Goal: Information Seeking & Learning: Find specific fact

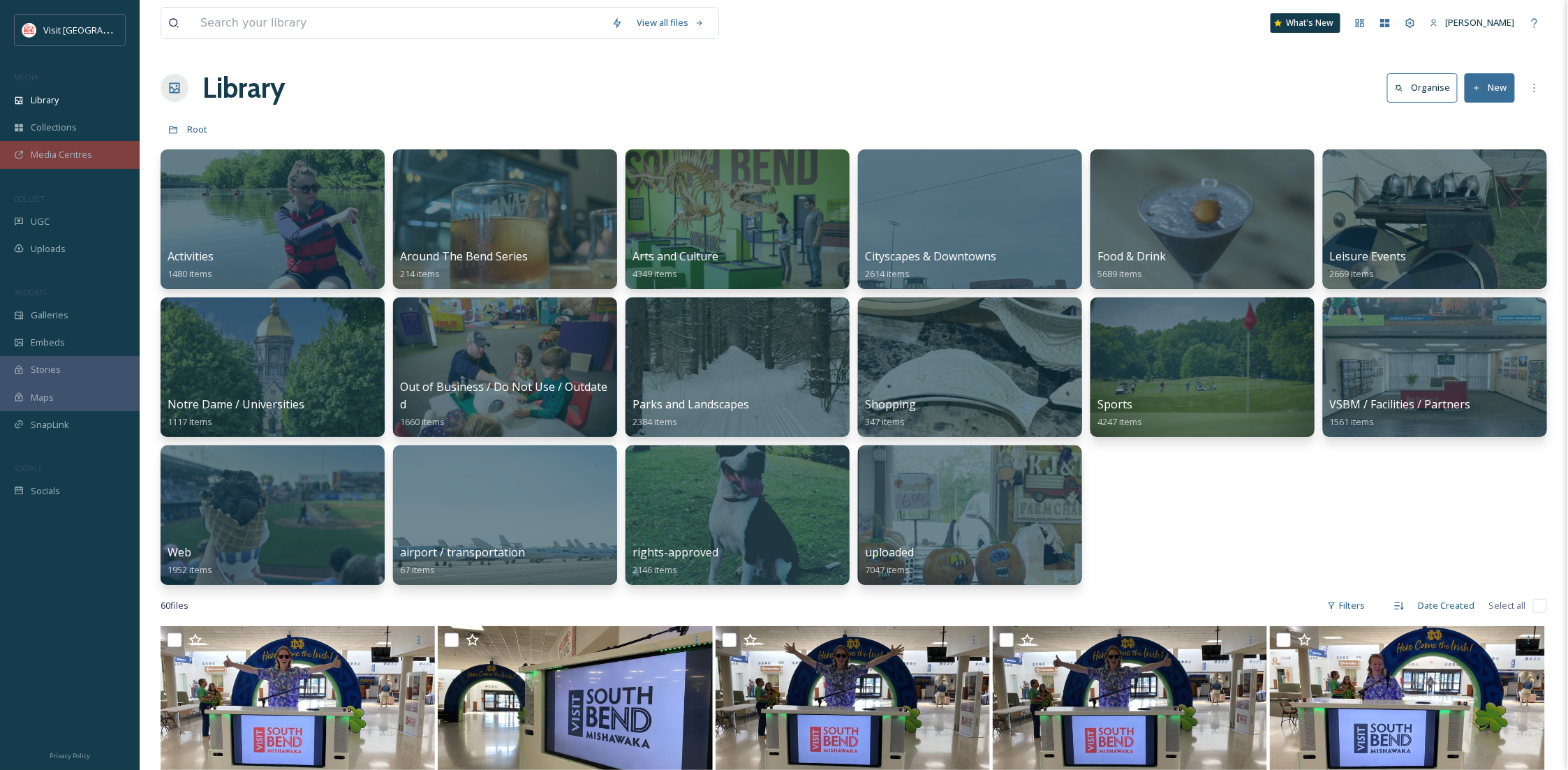
click at [82, 146] on div "Media Centres" at bounding box center [70, 154] width 139 height 28
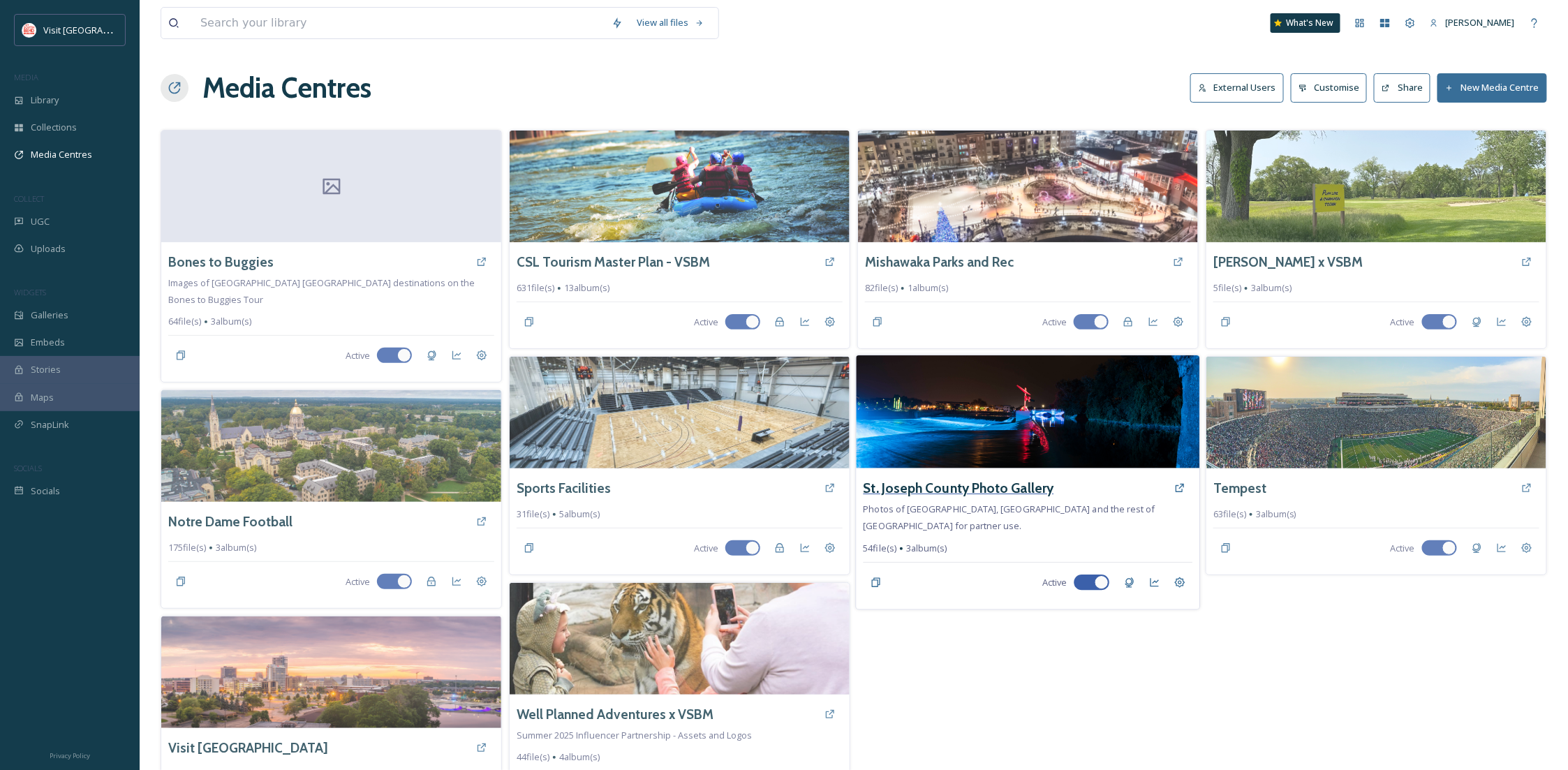
click at [924, 486] on h3 "St. Joseph County Photo Gallery" at bounding box center [959, 488] width 191 height 20
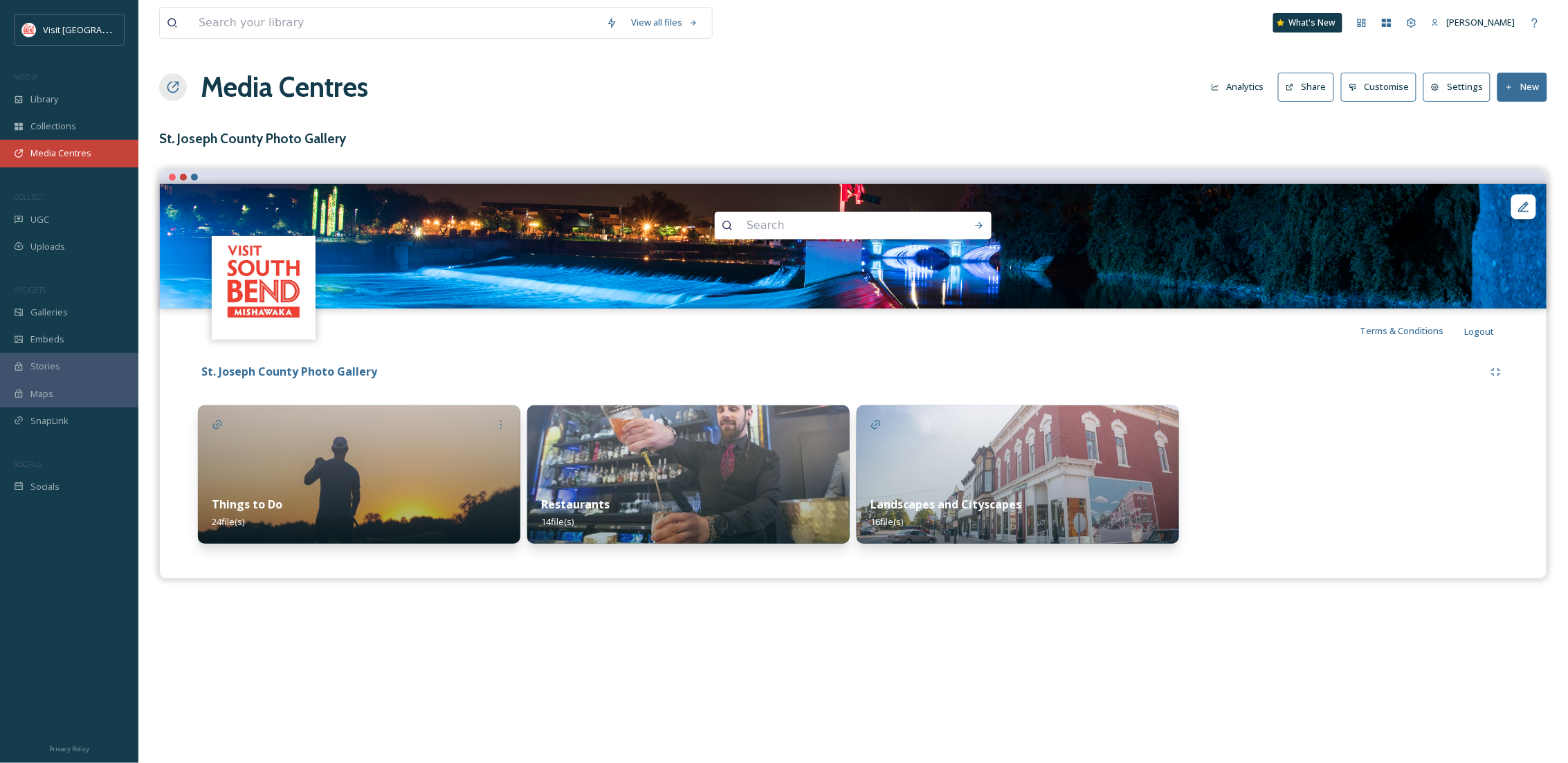
click at [87, 148] on span "Media Centres" at bounding box center [60, 153] width 60 height 13
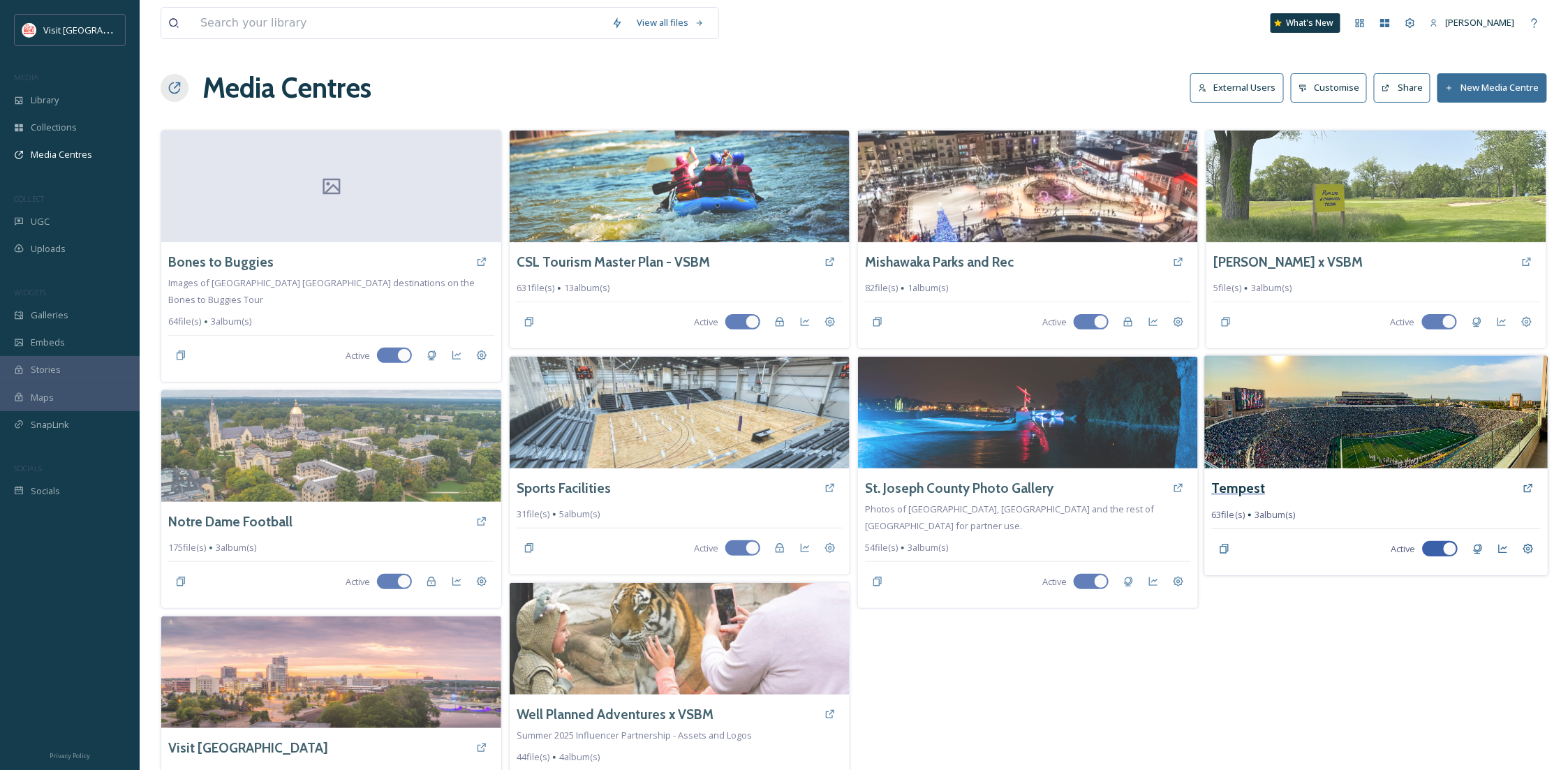
click at [1248, 484] on h3 "Tempest" at bounding box center [1239, 488] width 53 height 20
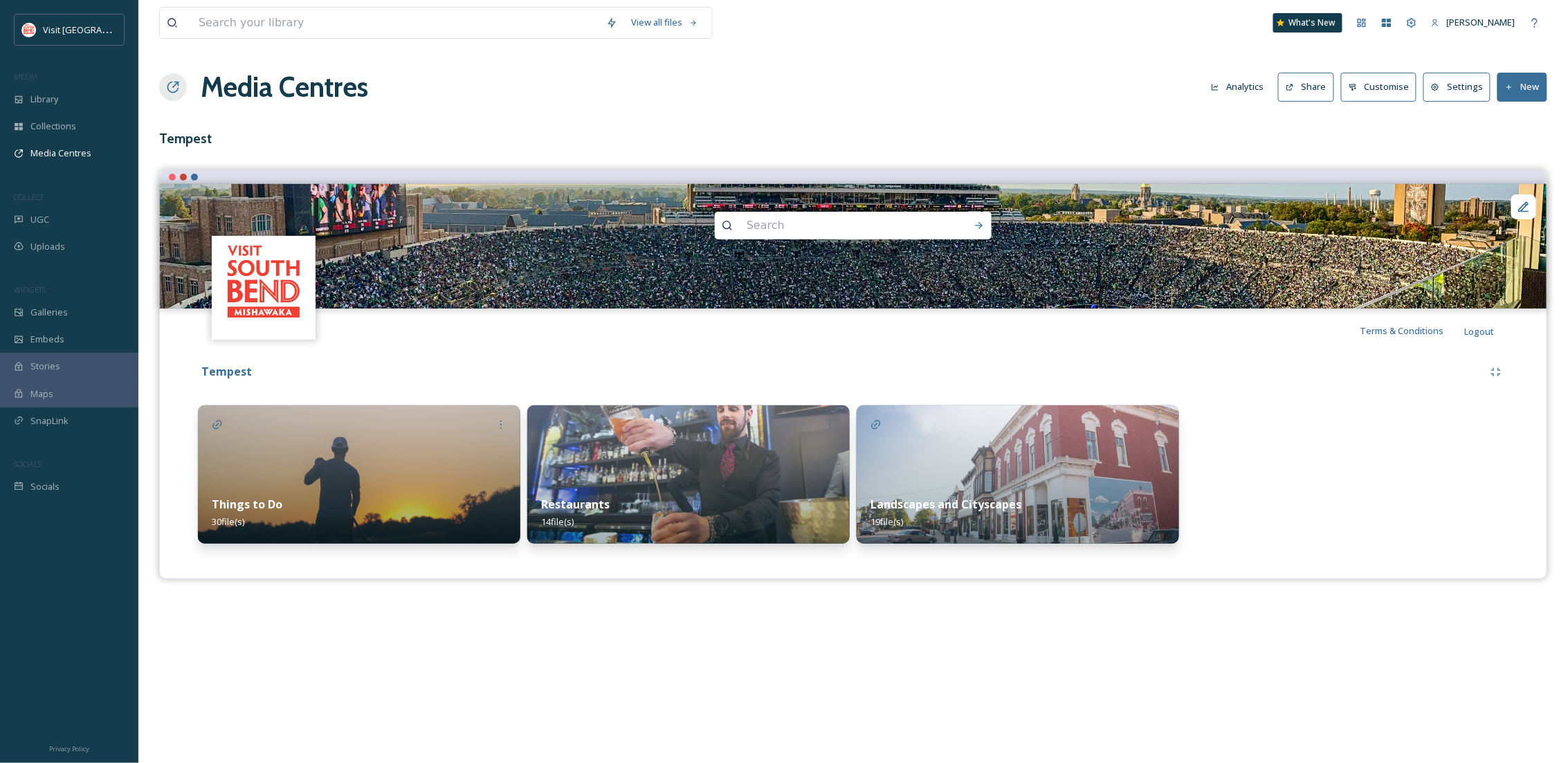
click at [368, 472] on img at bounding box center [358, 474] width 322 height 138
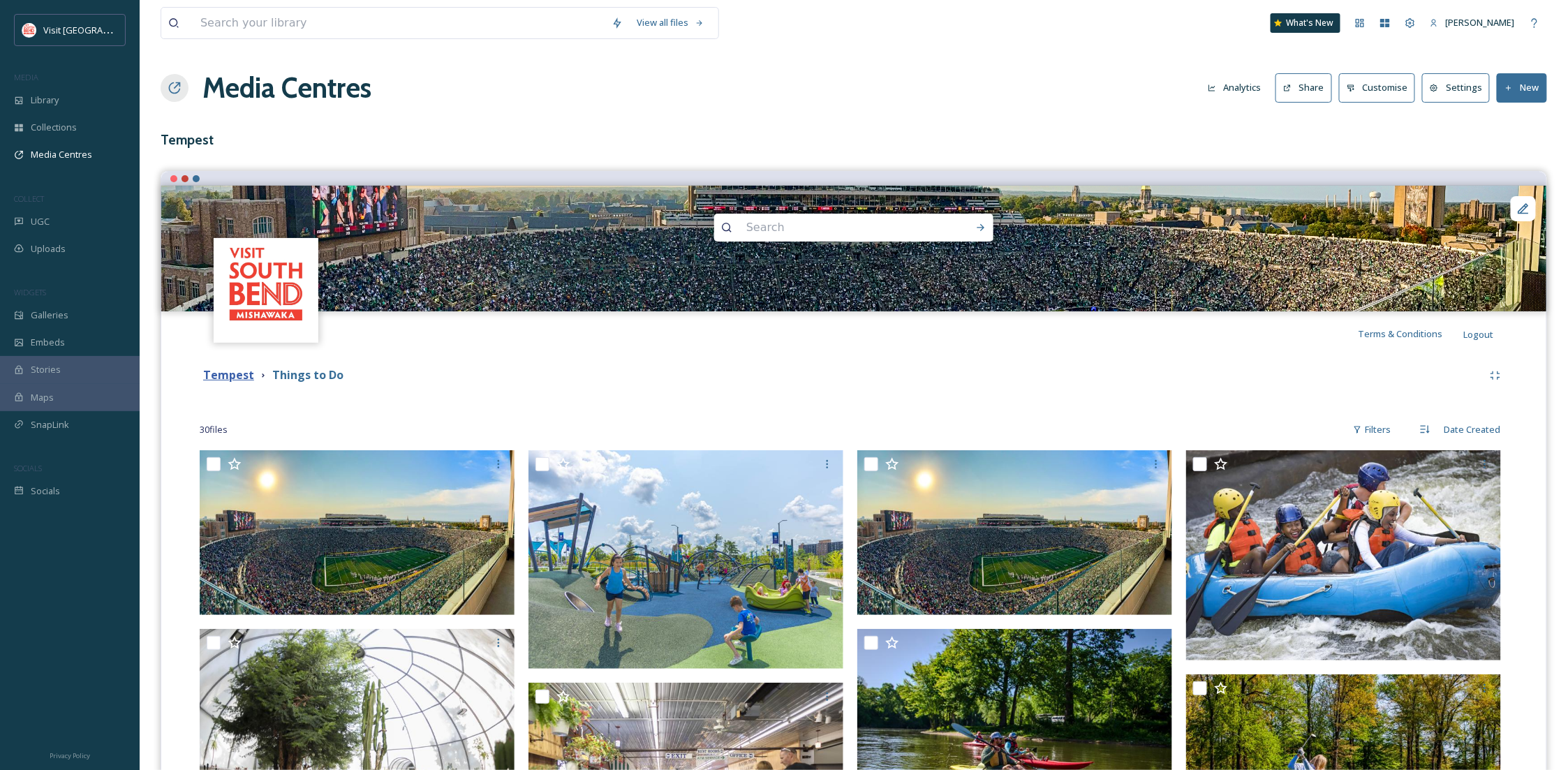
click at [236, 377] on strong "Tempest" at bounding box center [228, 375] width 51 height 15
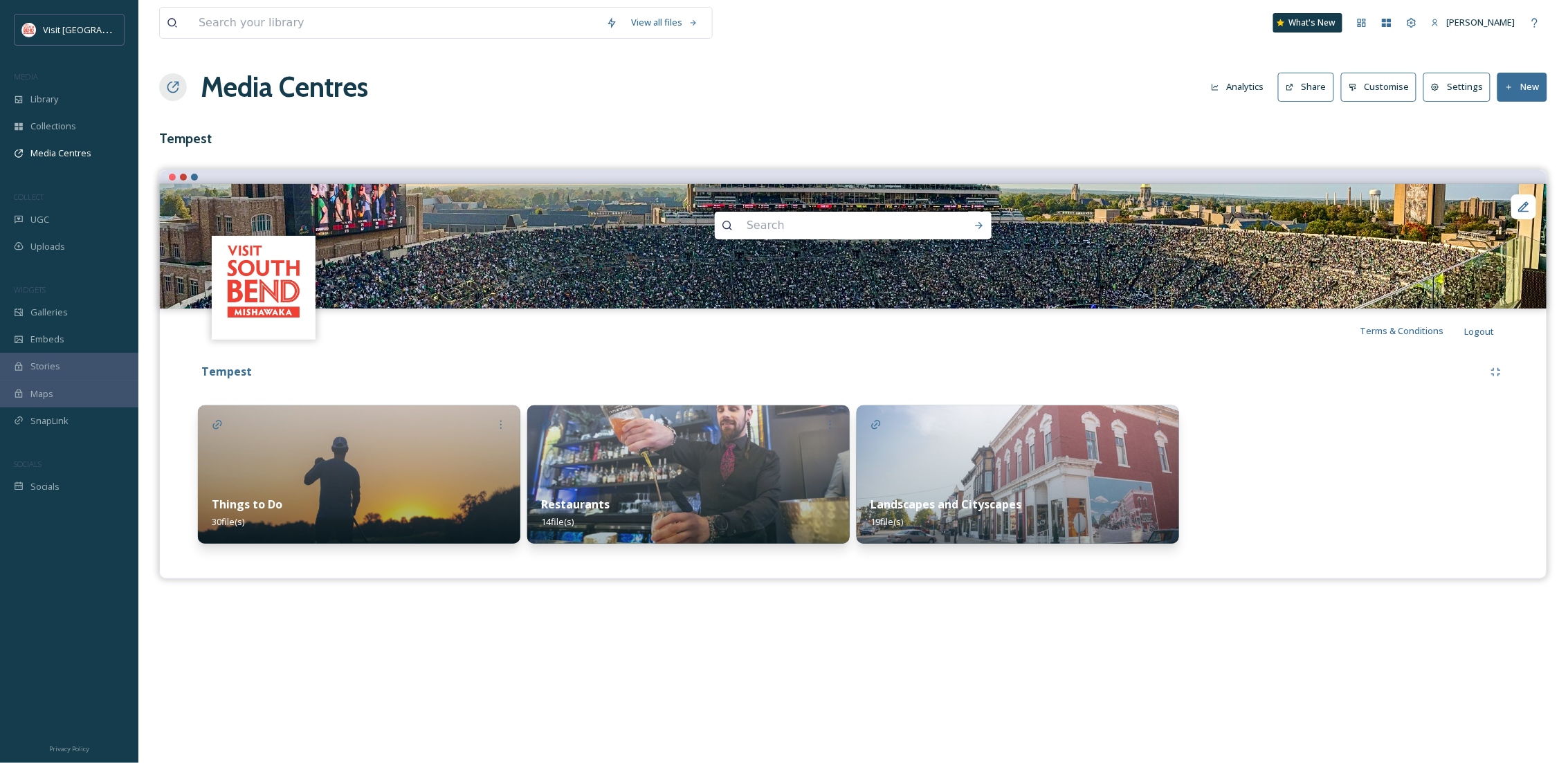
click at [675, 445] on img at bounding box center [688, 474] width 322 height 138
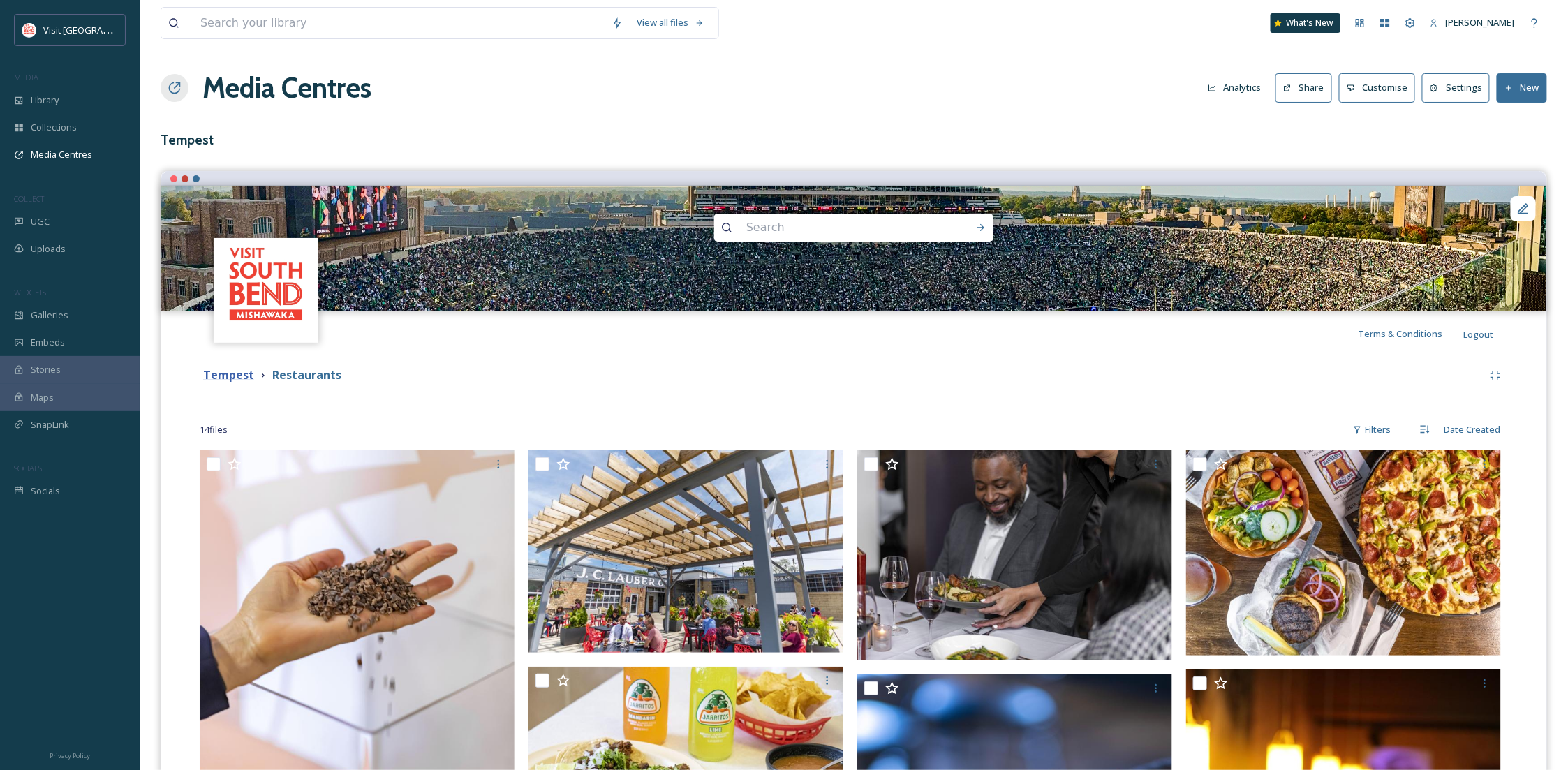
click at [218, 375] on strong "Tempest" at bounding box center [228, 375] width 51 height 15
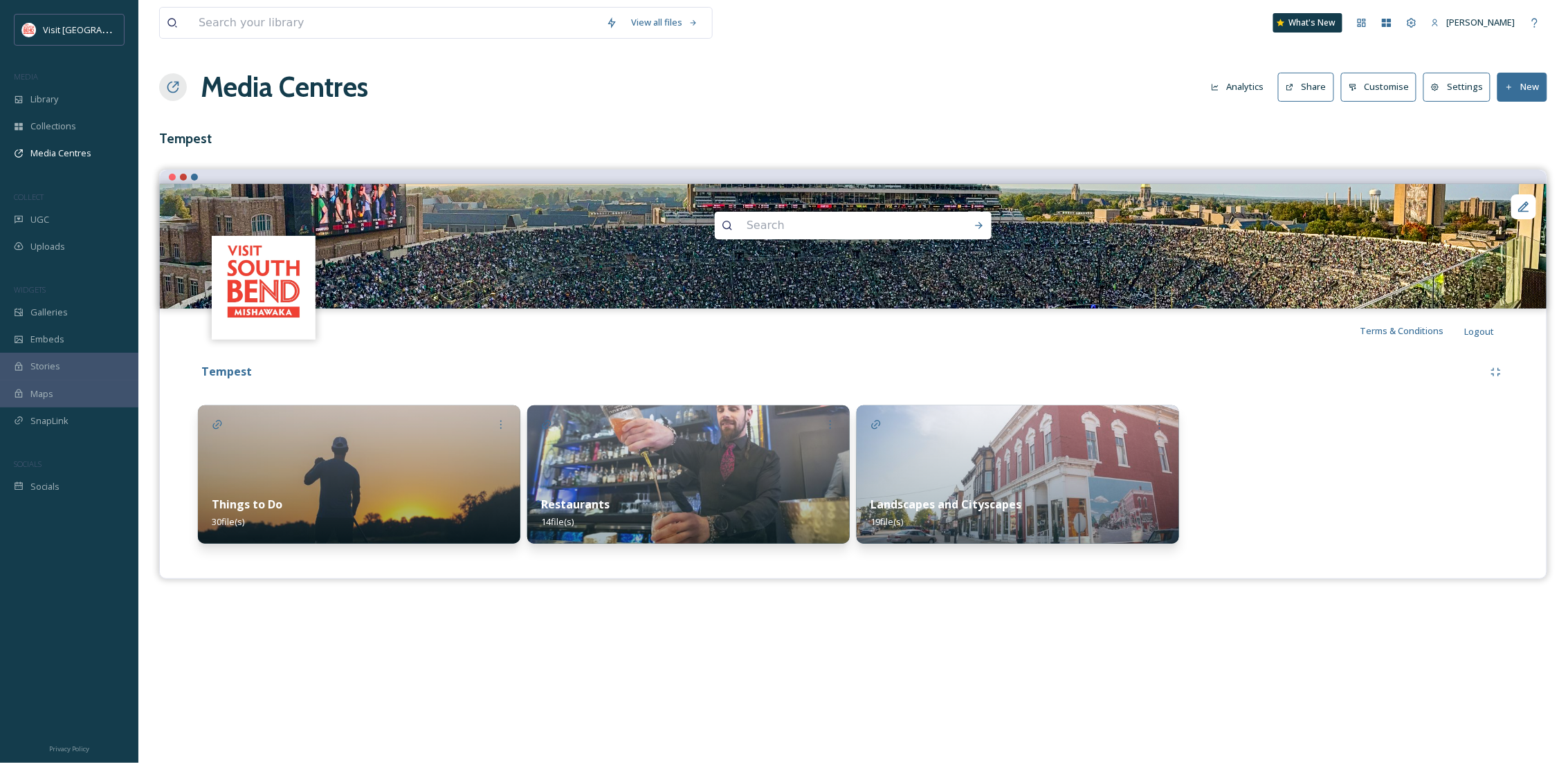
click at [1065, 505] on div "Landscapes and Cityscapes 19 file(s)" at bounding box center [1017, 513] width 322 height 61
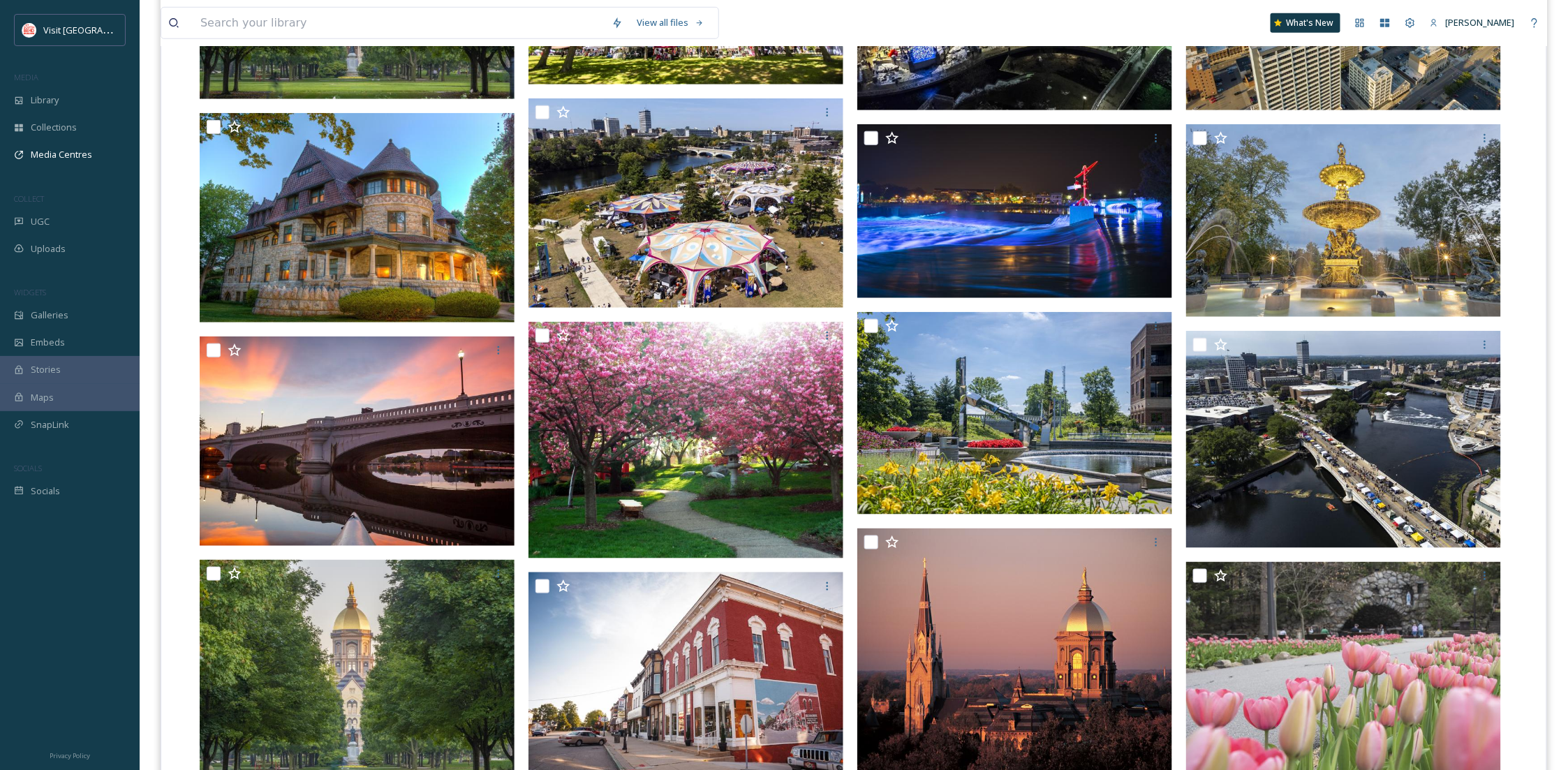
scroll to position [291, 0]
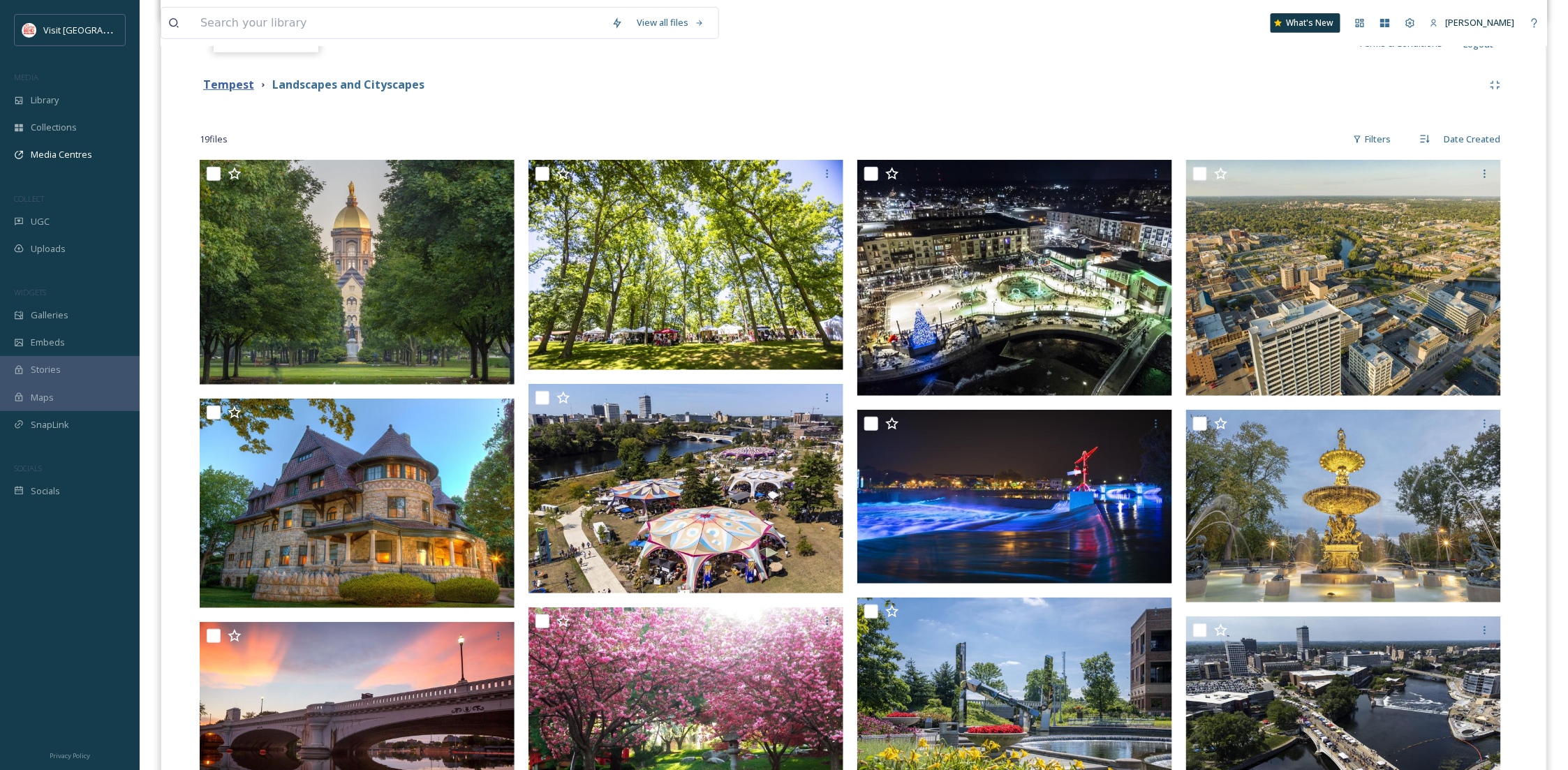
click at [231, 86] on strong "Tempest" at bounding box center [228, 85] width 51 height 15
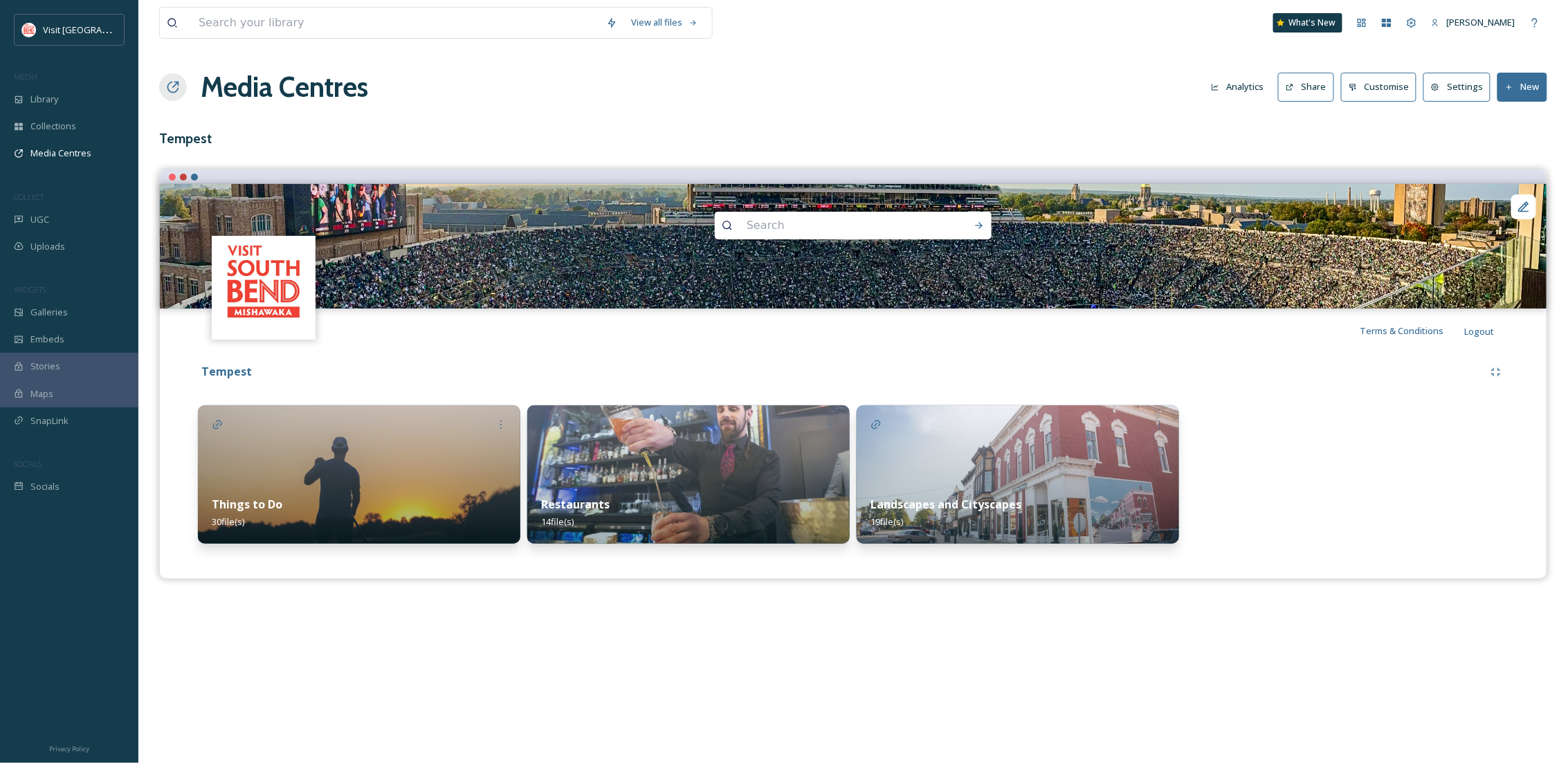
click at [441, 517] on div "Things to Do 30 file(s)" at bounding box center [358, 513] width 322 height 61
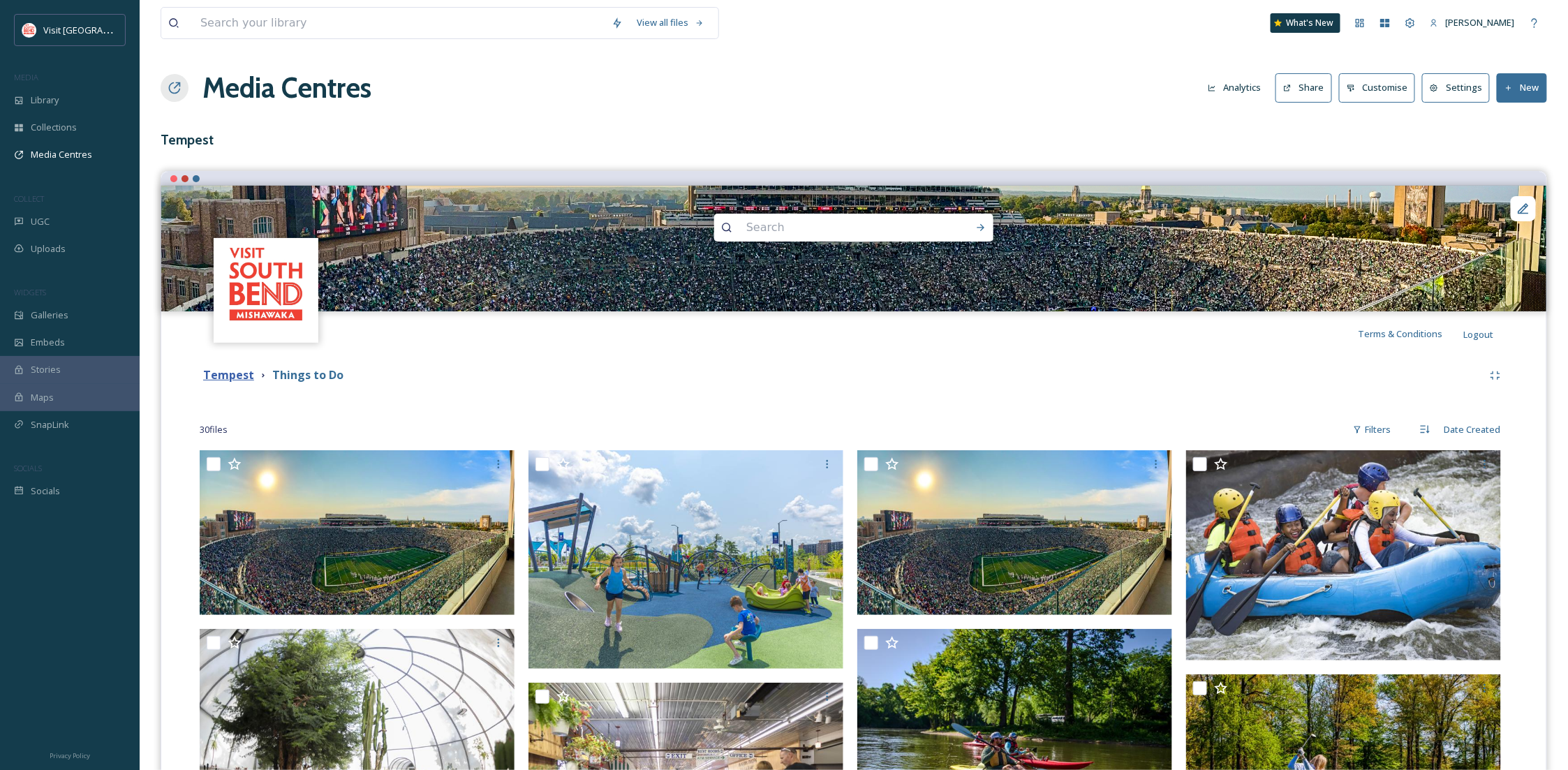
click at [223, 373] on strong "Tempest" at bounding box center [228, 375] width 51 height 15
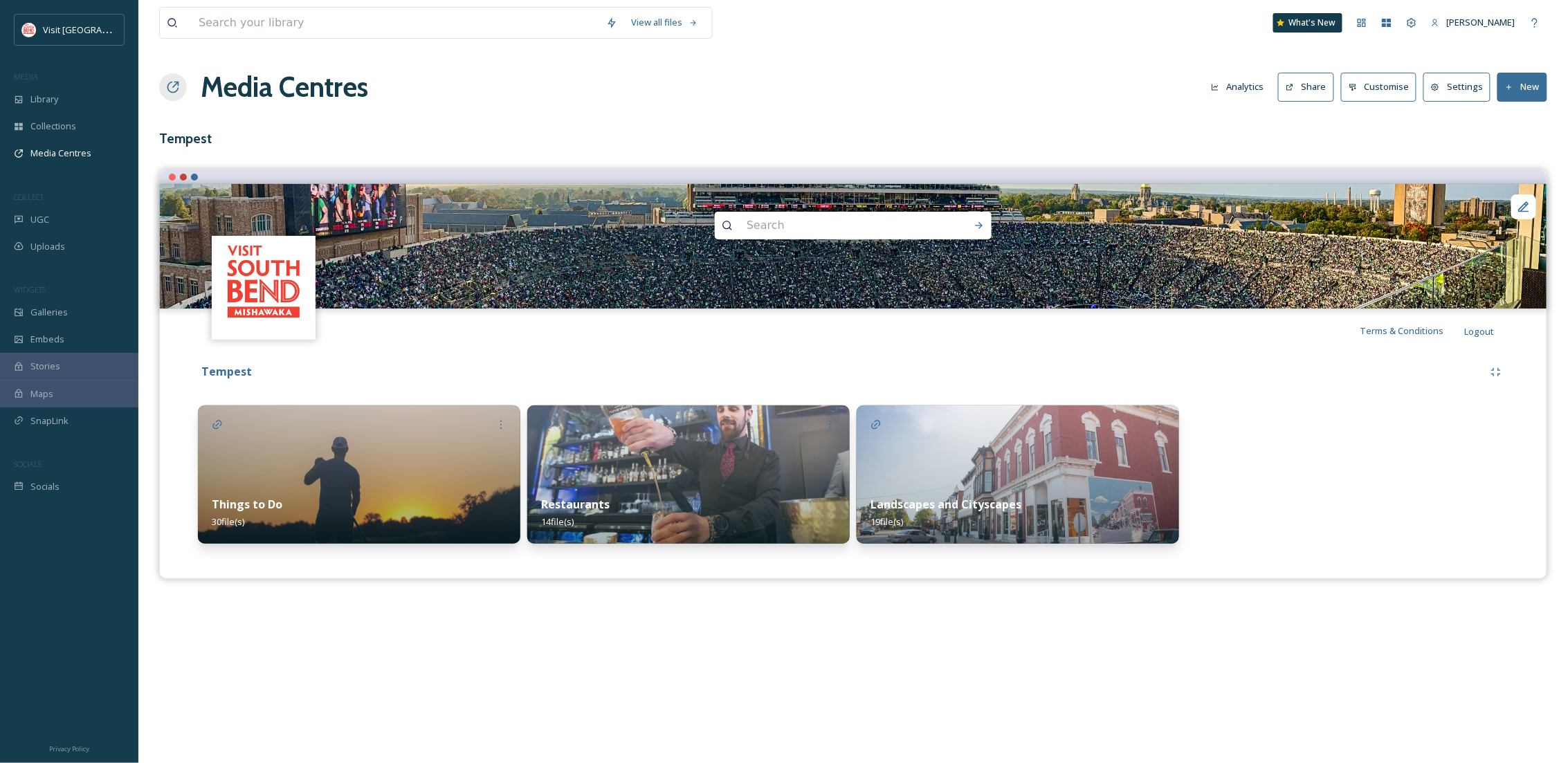
click at [614, 451] on img at bounding box center [688, 474] width 322 height 138
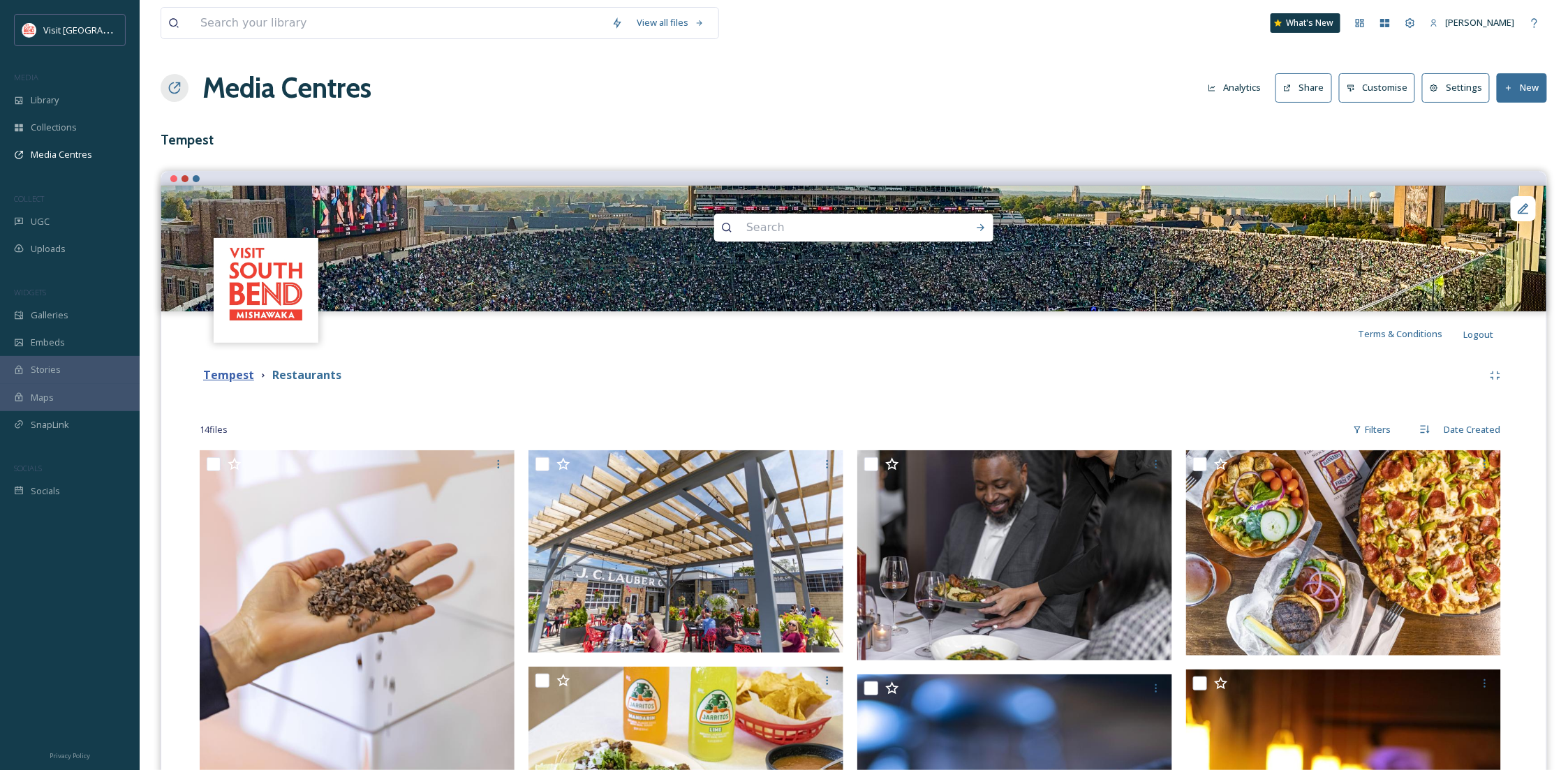
click at [220, 371] on strong "Tempest" at bounding box center [228, 375] width 51 height 15
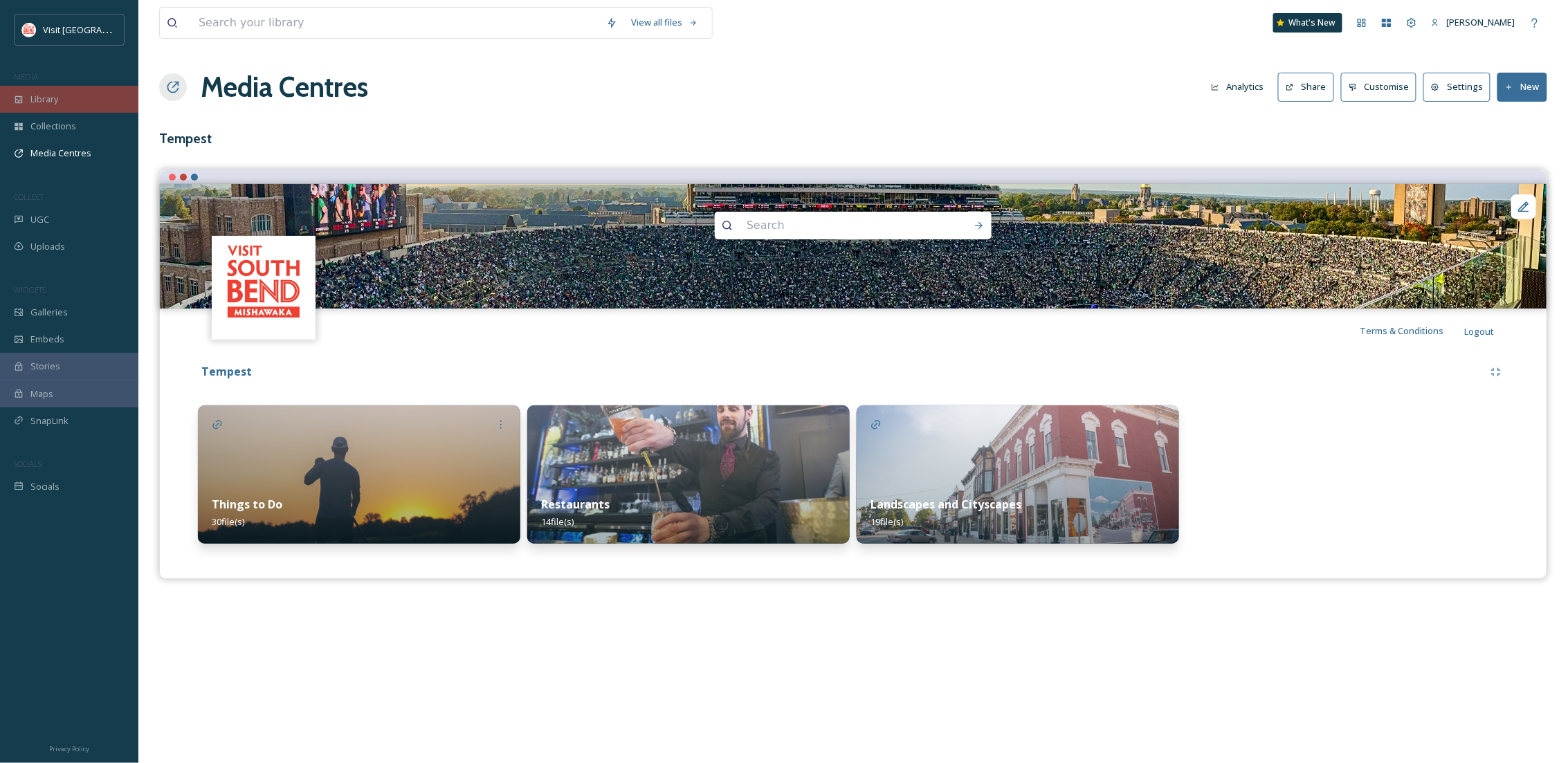
click at [69, 108] on div "Library" at bounding box center [69, 99] width 138 height 27
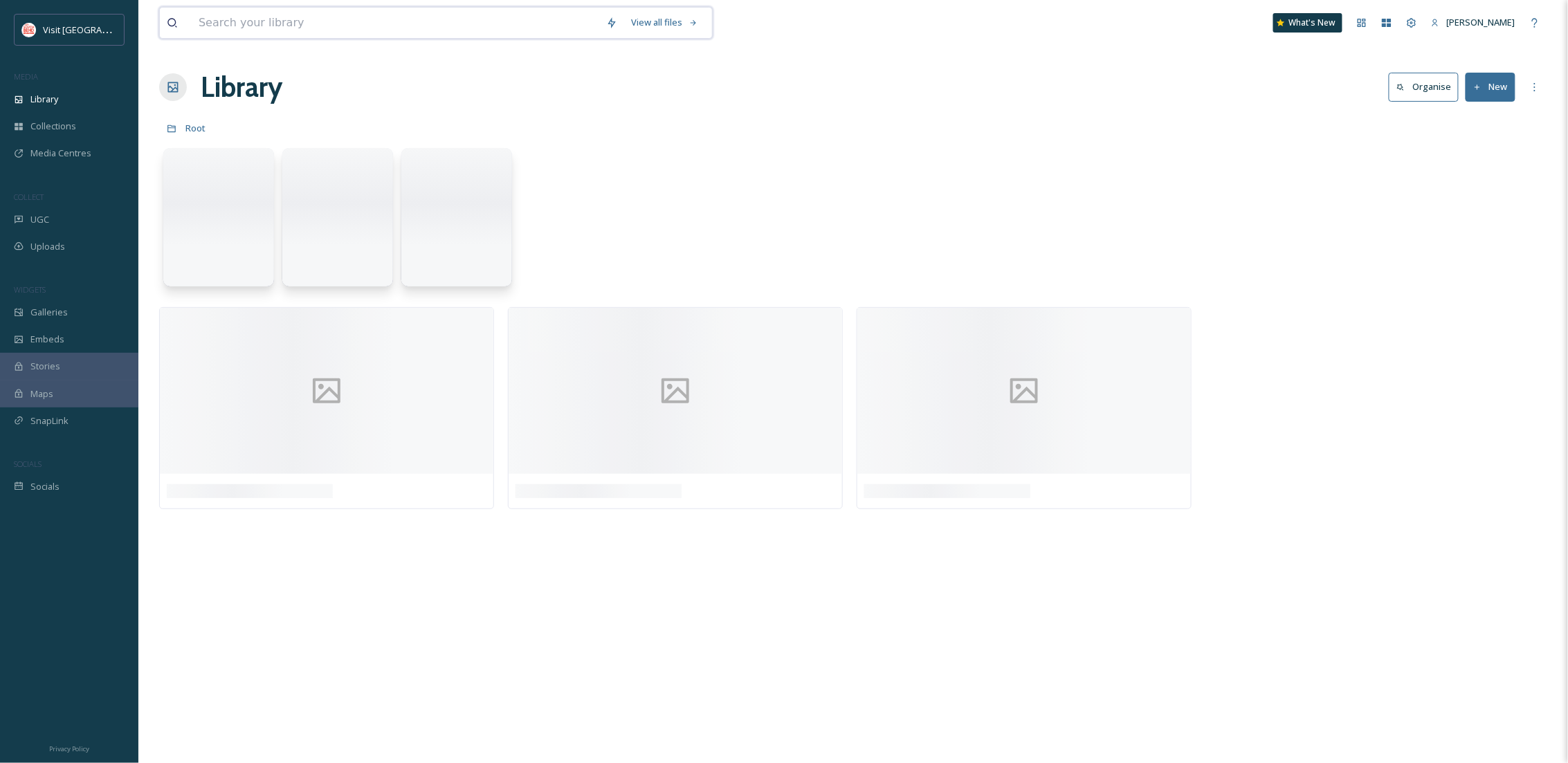
click at [253, 17] on input at bounding box center [395, 23] width 407 height 30
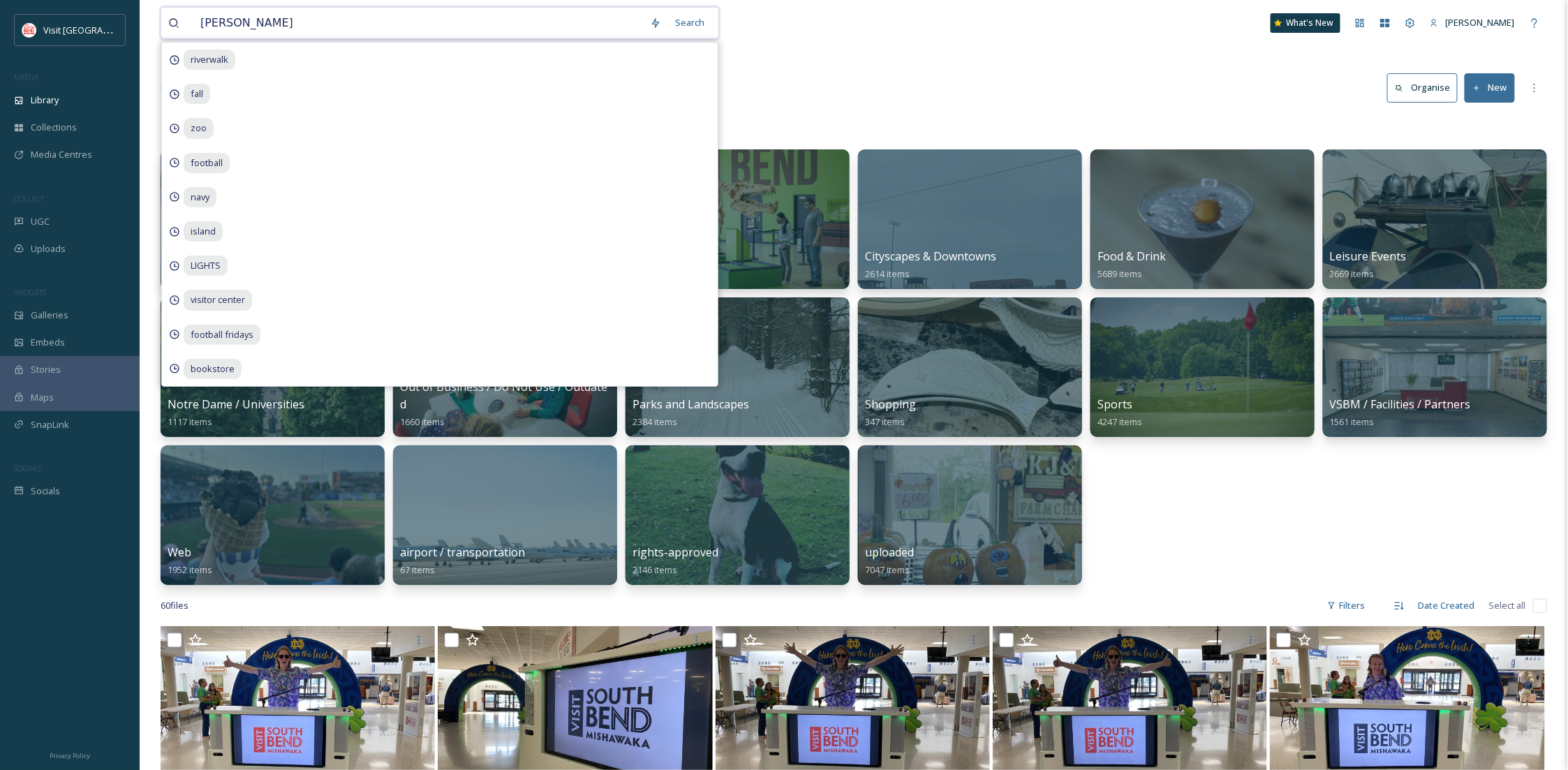
type input "[PERSON_NAME]"
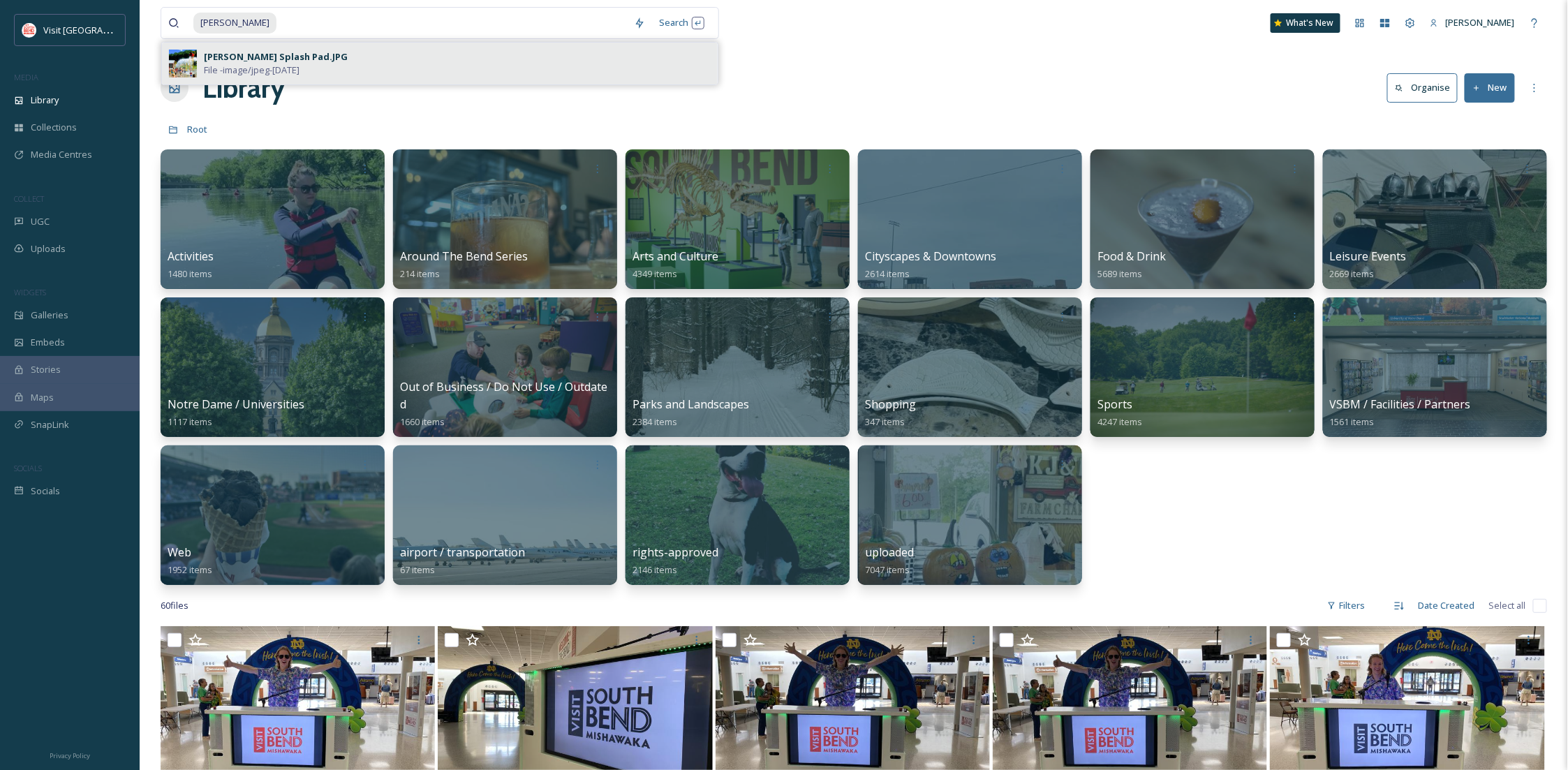
click at [299, 64] on span "File - image/jpeg - [DATE]" at bounding box center [252, 71] width 95 height 13
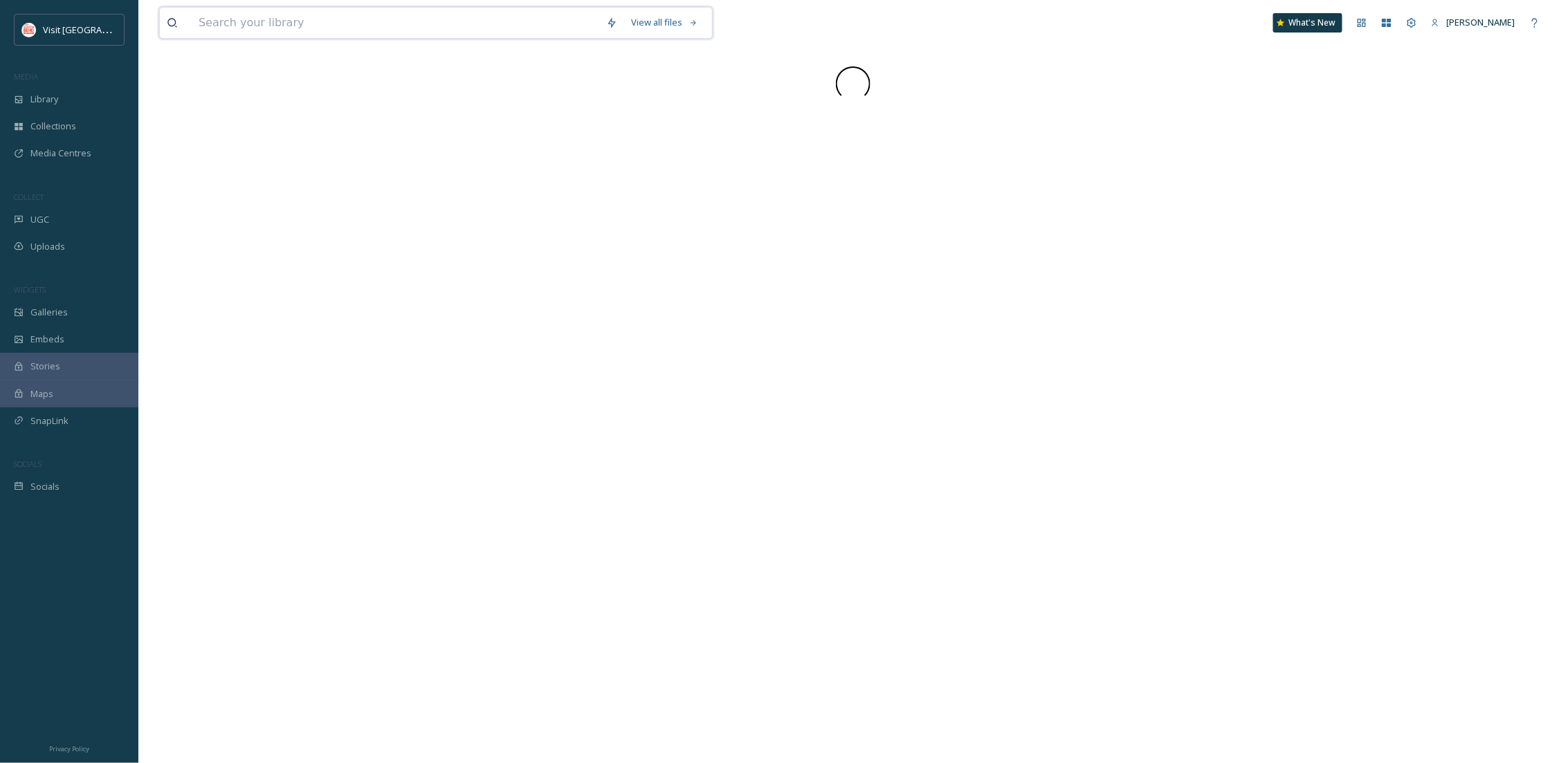
click at [330, 27] on input at bounding box center [395, 23] width 407 height 30
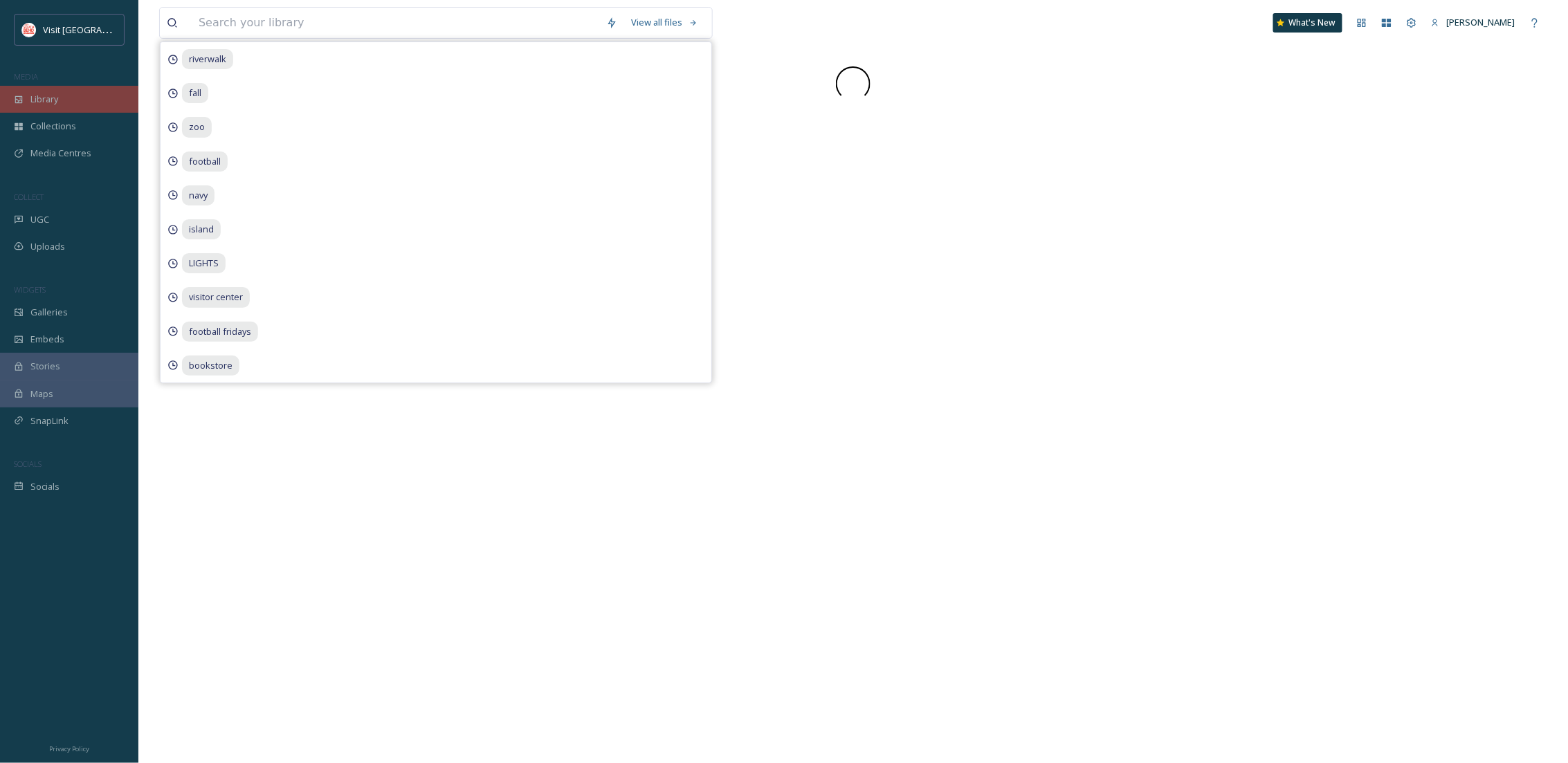
click at [74, 93] on div "Library" at bounding box center [69, 99] width 138 height 27
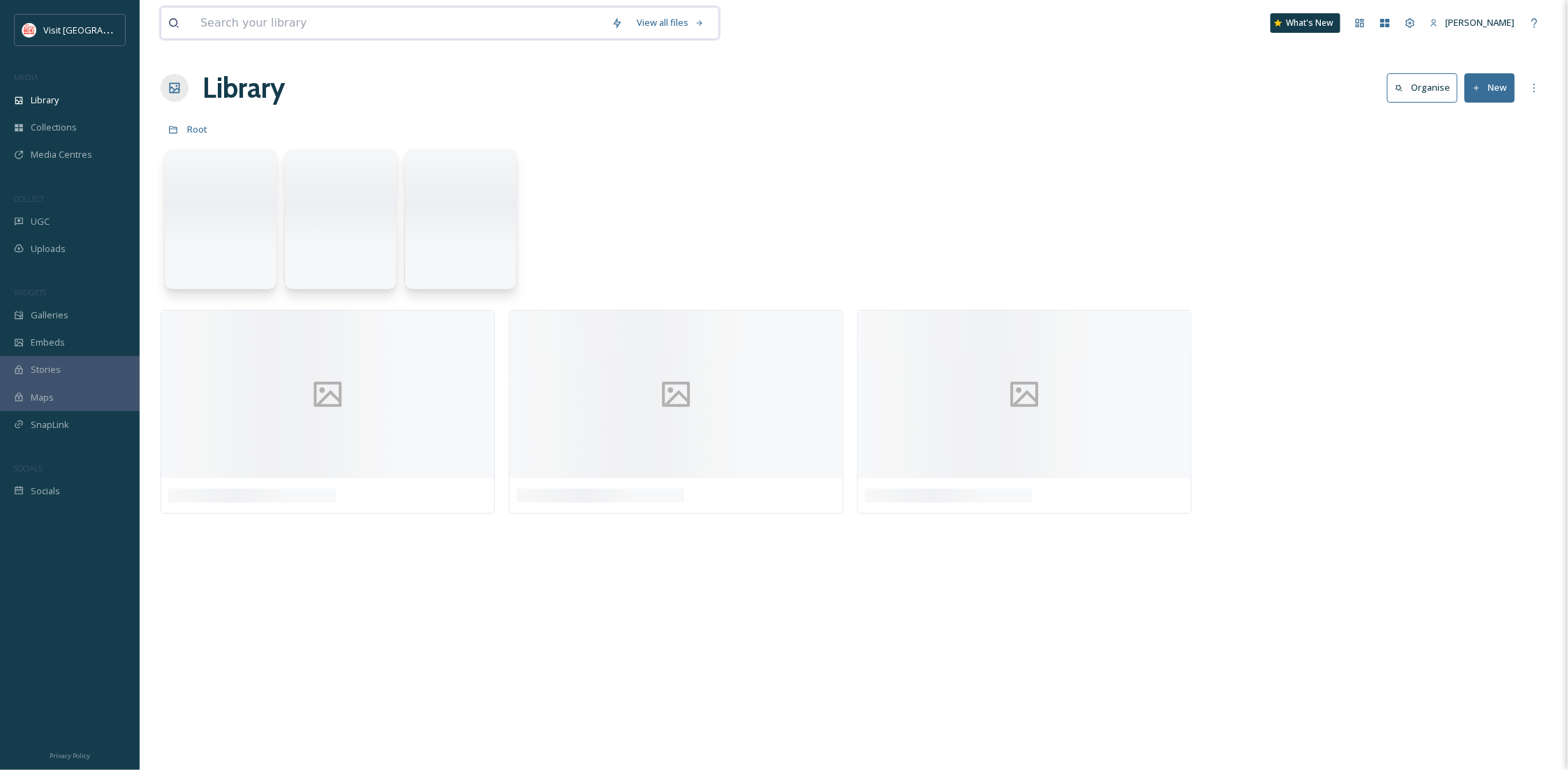
click at [244, 15] on input at bounding box center [398, 23] width 411 height 30
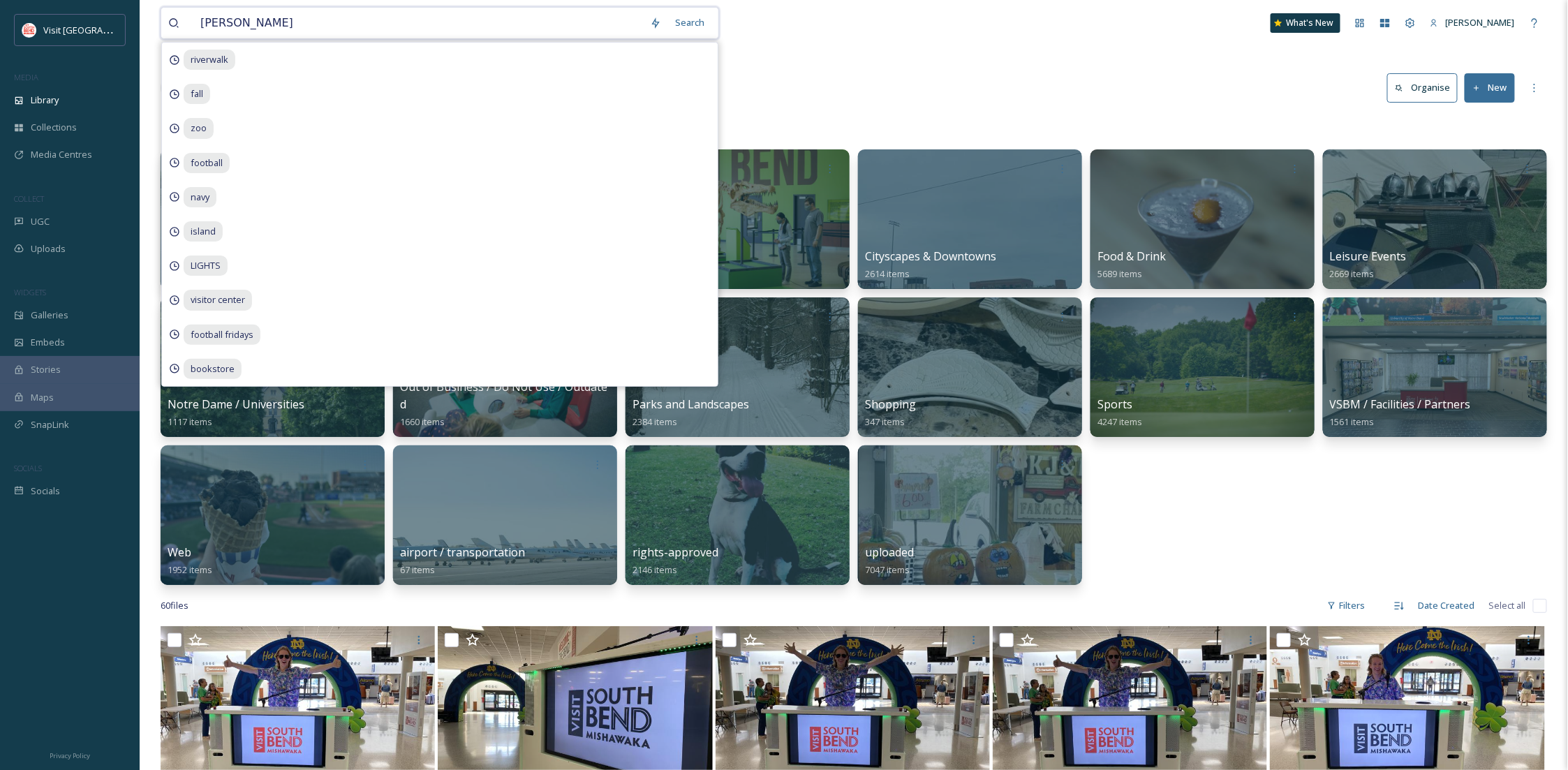
type input "[PERSON_NAME]"
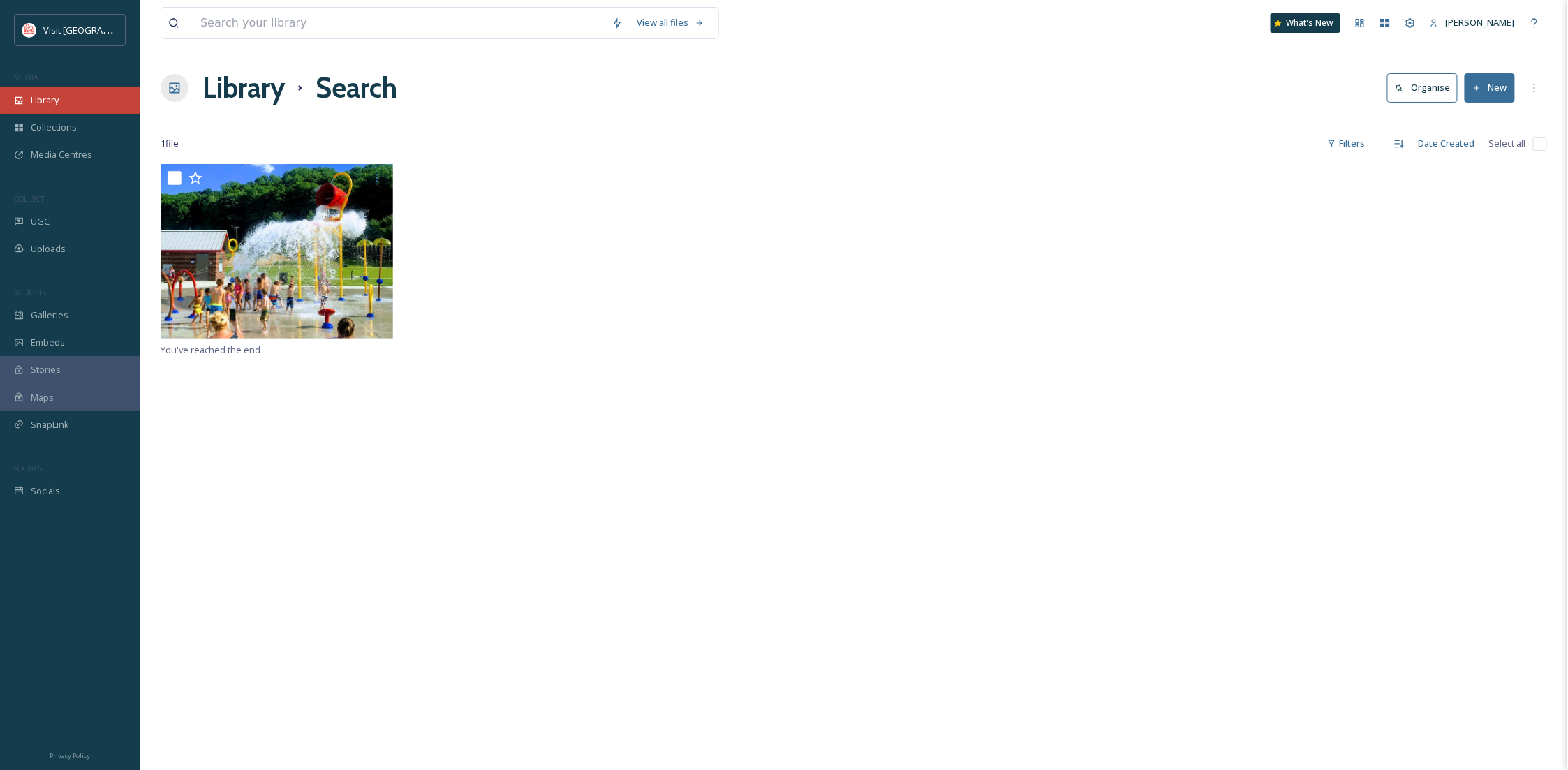
click at [50, 103] on span "Library" at bounding box center [44, 100] width 28 height 13
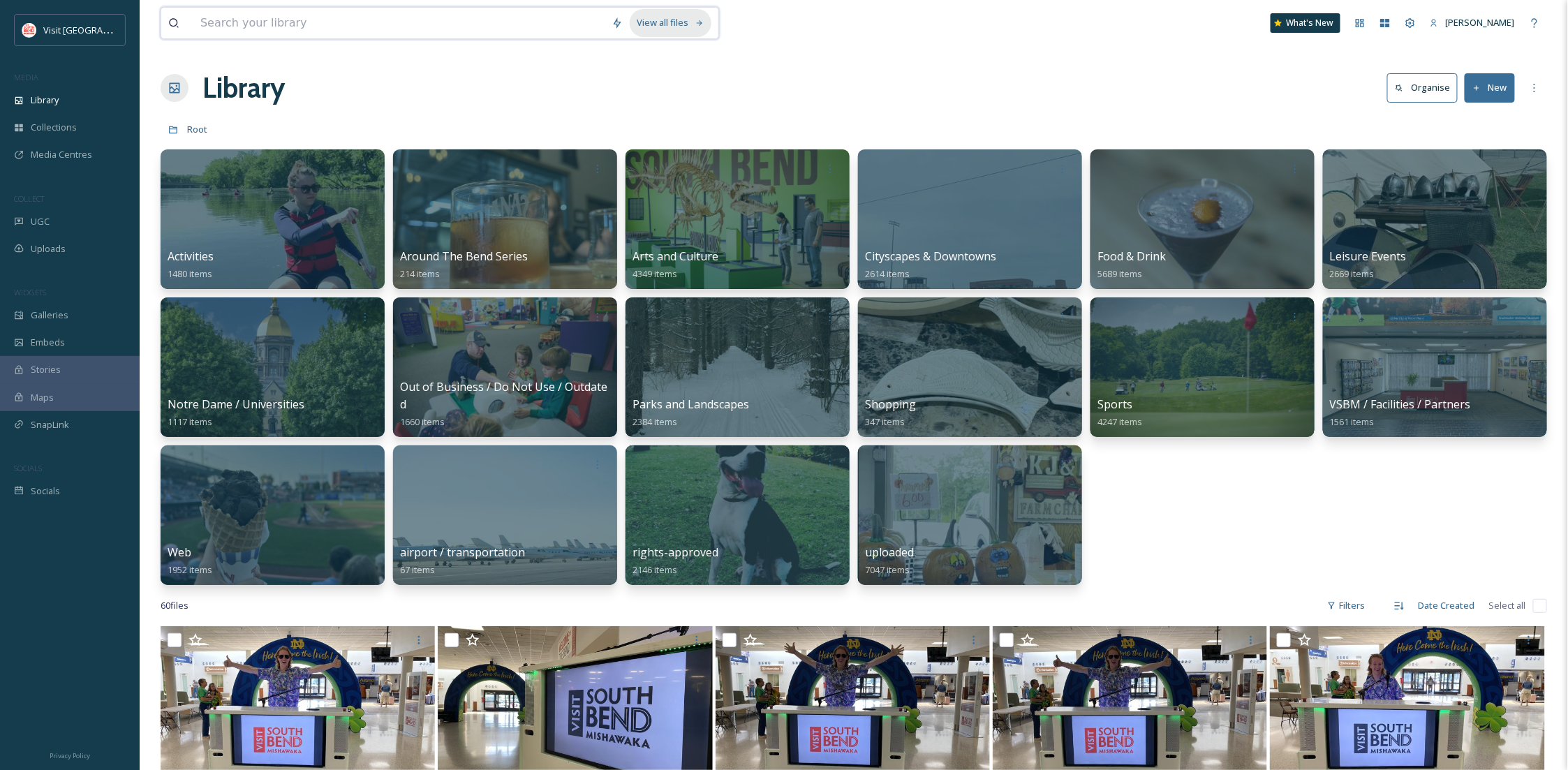
click at [682, 28] on div "View all files" at bounding box center [671, 23] width 82 height 28
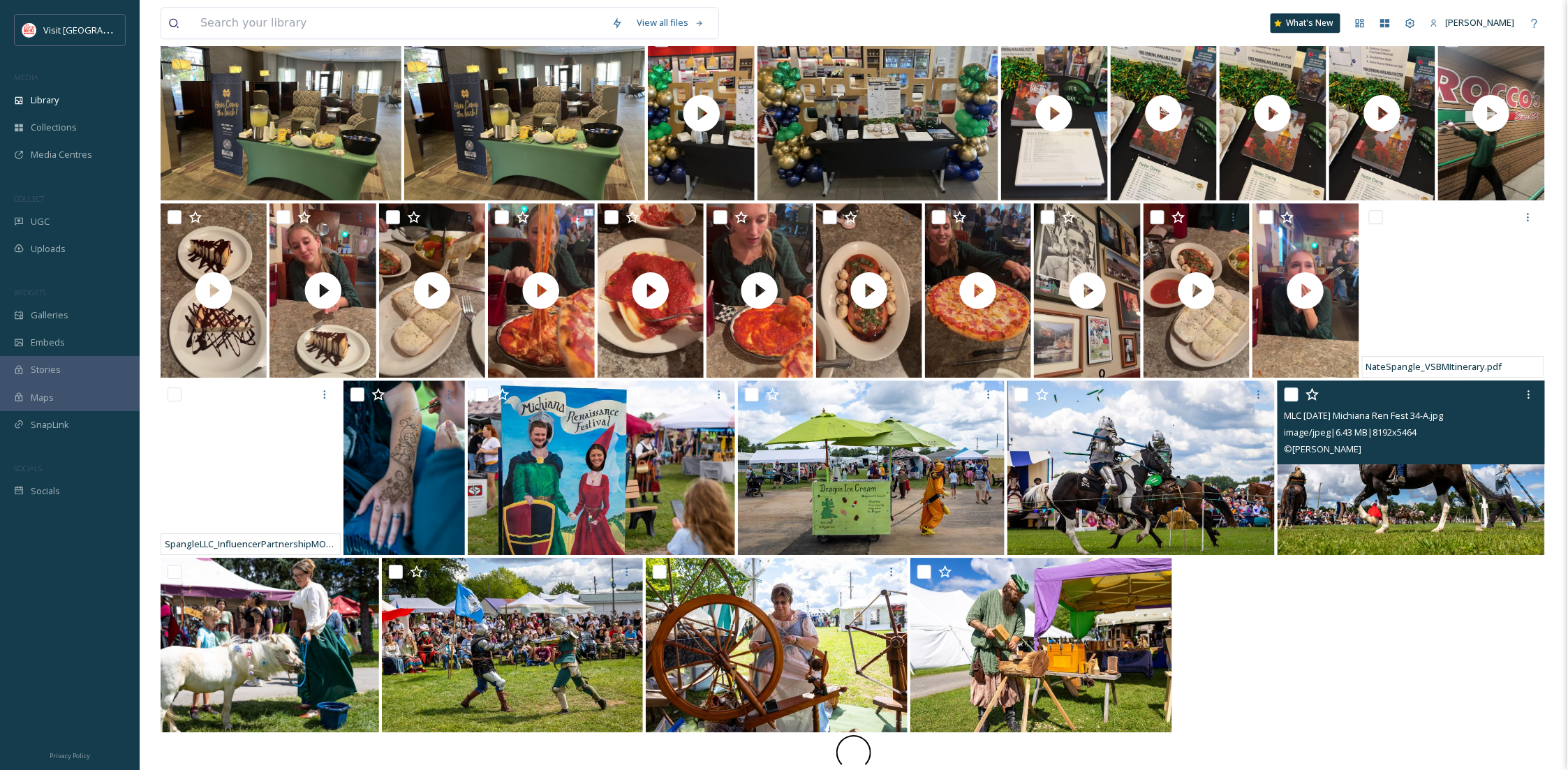
scroll to position [1728, 0]
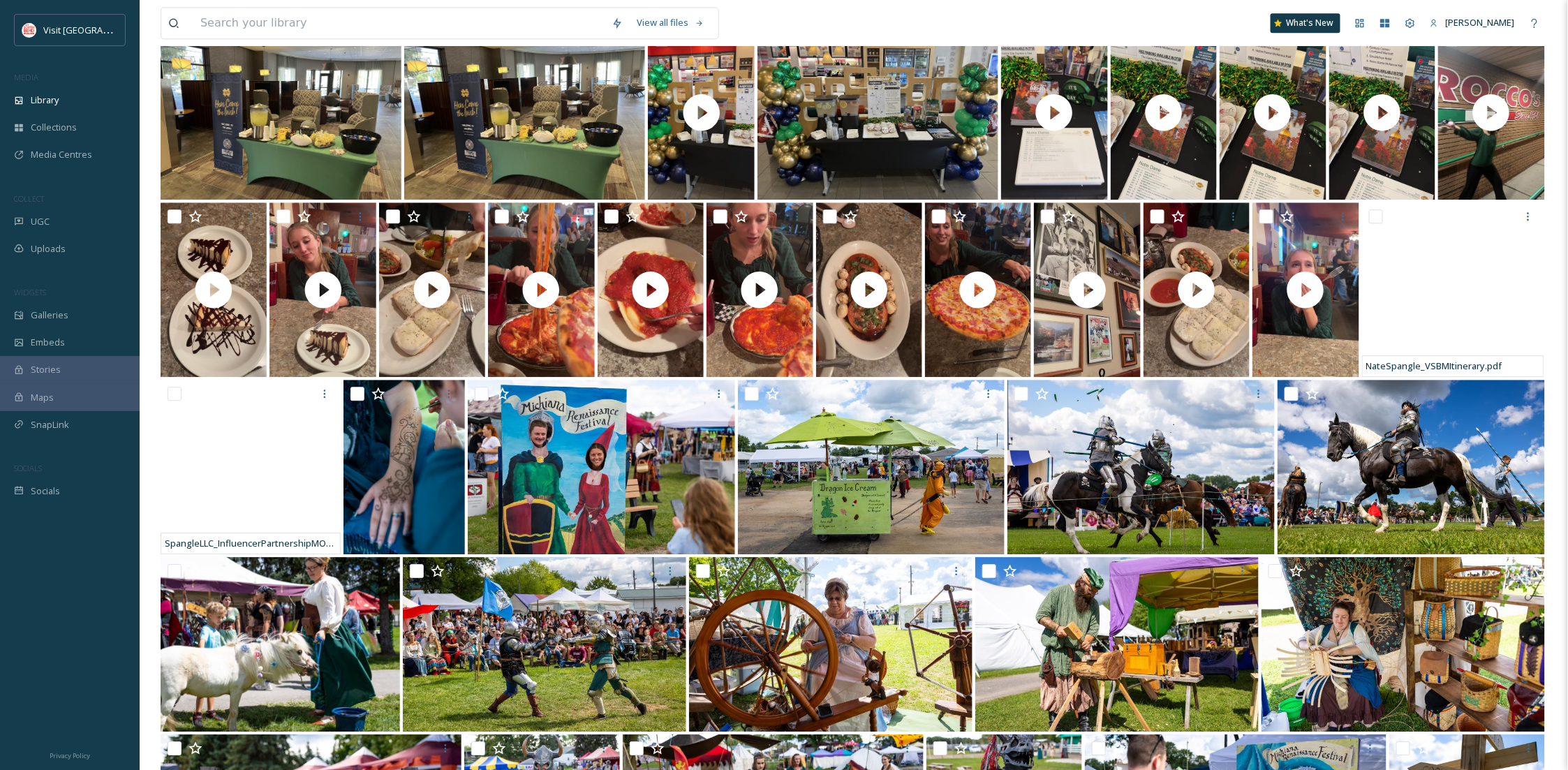
click at [1556, 311] on div "View all files What's New [PERSON_NAME] Library All Organise New Your Selection…" at bounding box center [853, 141] width 1429 height 3738
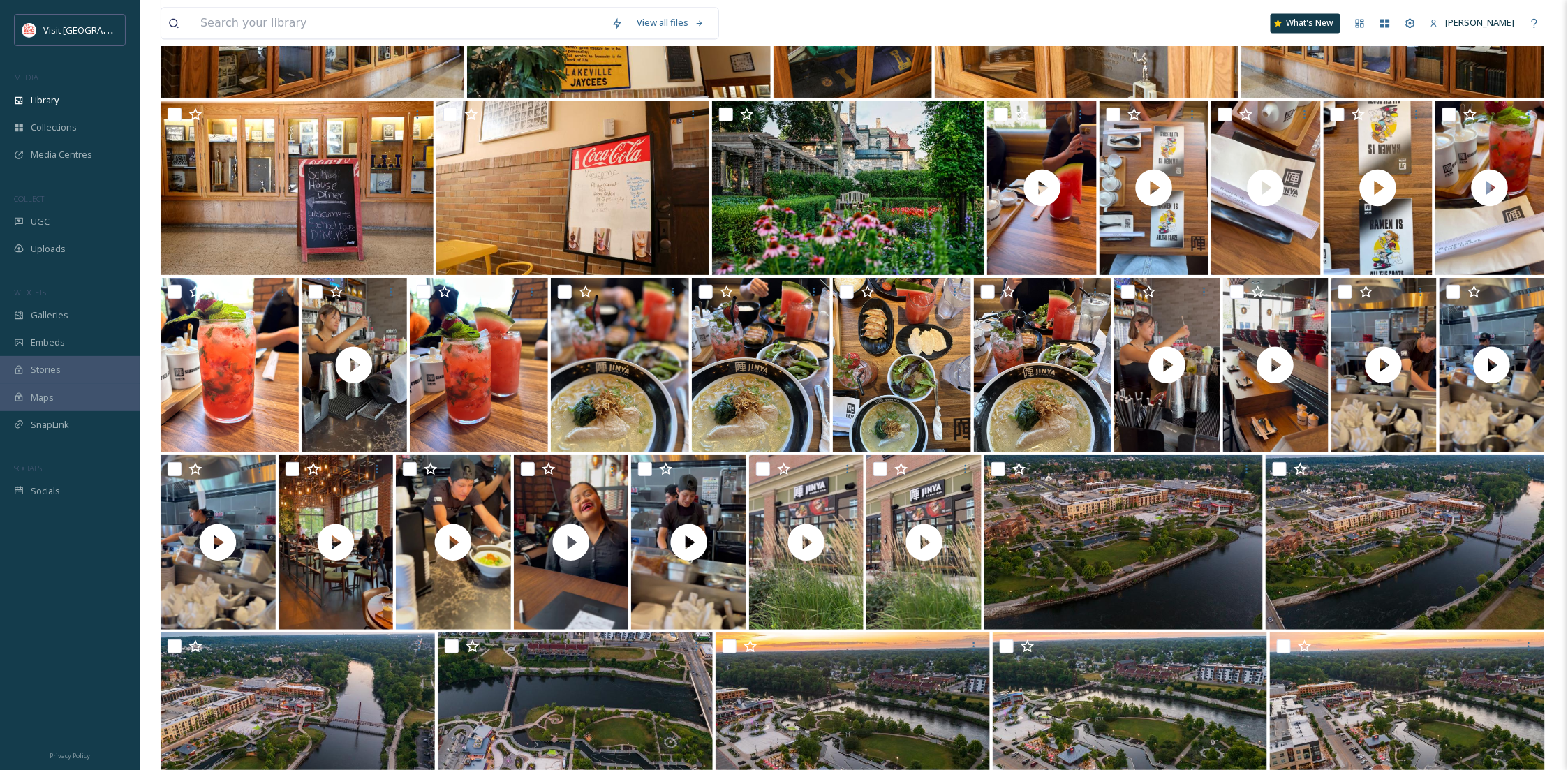
scroll to position [7045, 0]
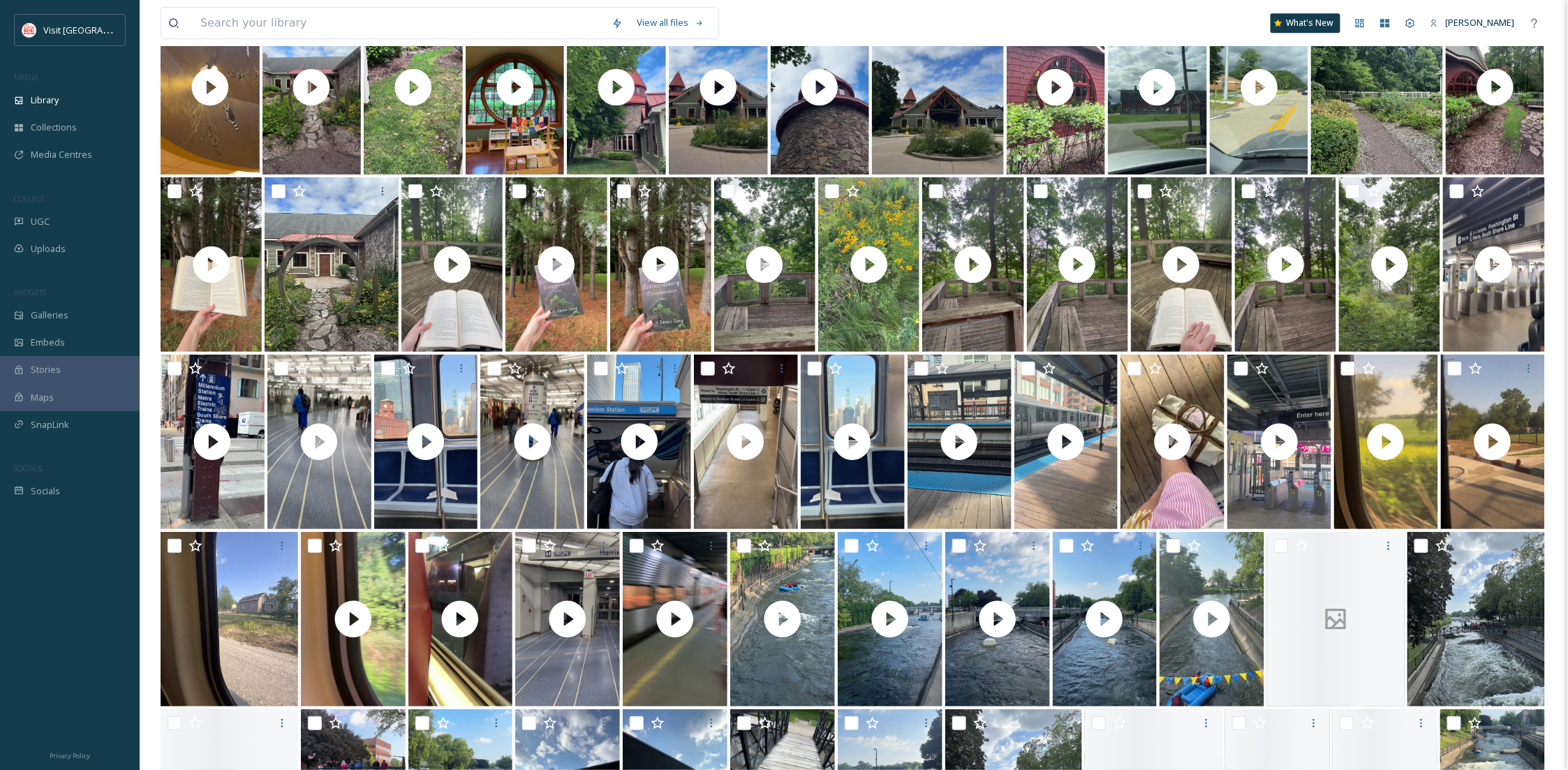
scroll to position [10236, 0]
